Goal: Navigation & Orientation: Find specific page/section

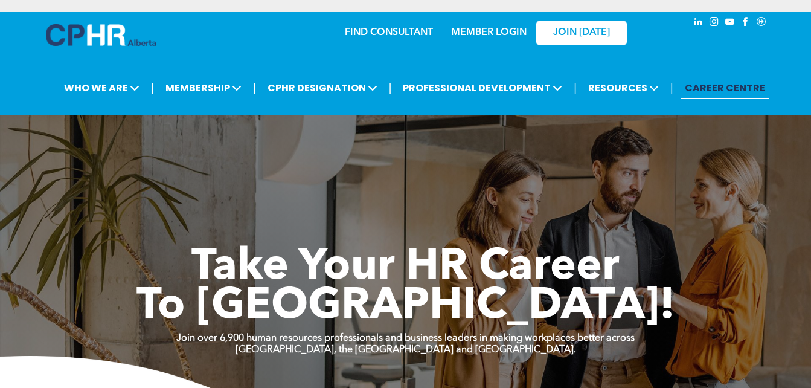
click at [492, 32] on link "MEMBER LOGIN" at bounding box center [489, 33] width 76 height 10
click at [516, 31] on link "MEMBER LOGIN" at bounding box center [489, 33] width 76 height 10
click at [98, 30] on img at bounding box center [101, 35] width 110 height 22
click at [492, 28] on link "MEMBER LOGIN" at bounding box center [489, 33] width 76 height 10
click at [484, 32] on link "MEMBER LOGIN" at bounding box center [489, 33] width 76 height 10
